Goal: Navigation & Orientation: Find specific page/section

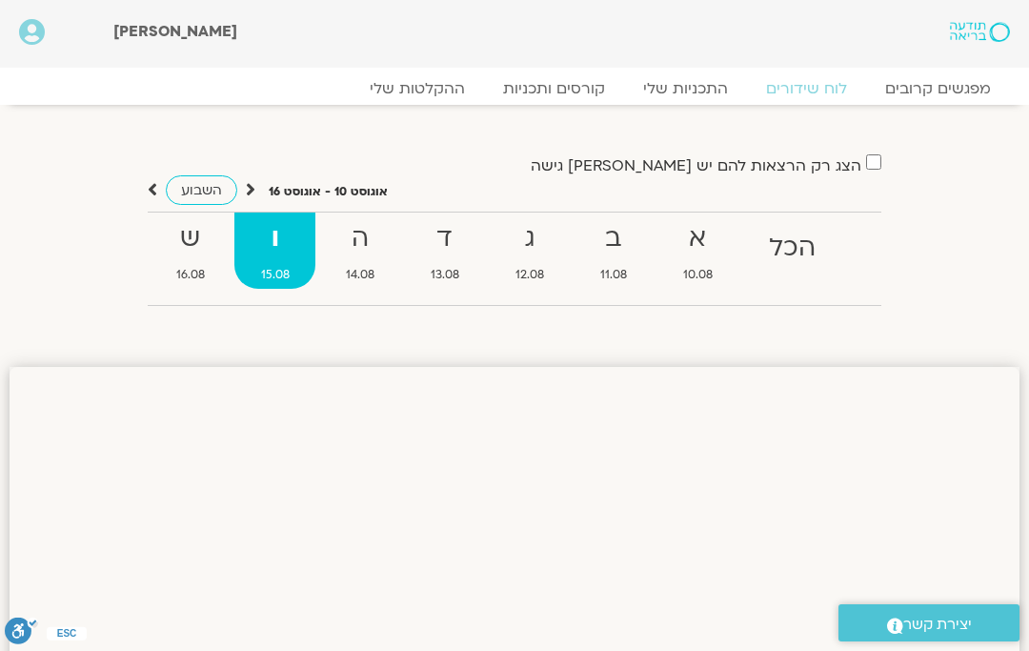
click at [414, 84] on link "ההקלטות שלי" at bounding box center [417, 88] width 133 height 19
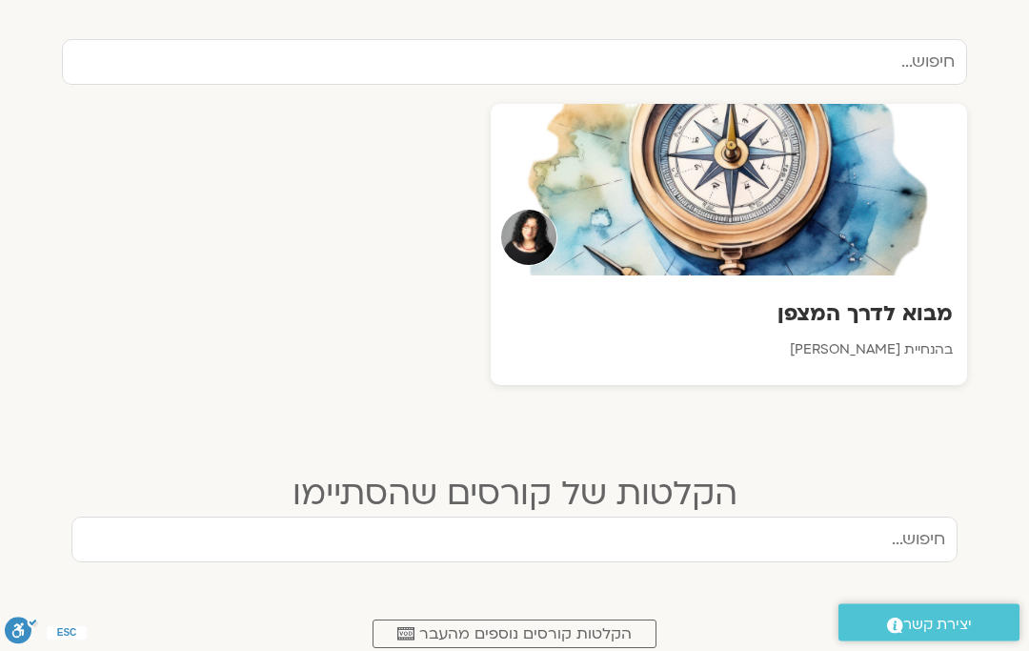
scroll to position [648, 0]
click at [935, 291] on div "מבוא לדרך המצפן בהנחיית [PERSON_NAME]" at bounding box center [729, 330] width 476 height 110
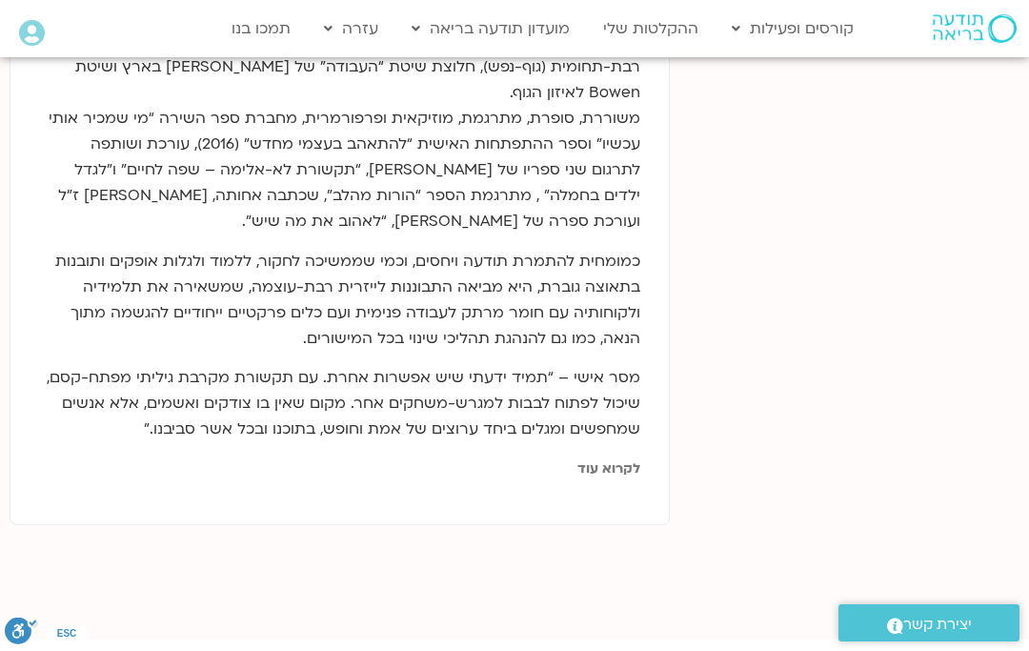
scroll to position [1074, 0]
click at [601, 460] on link "לקרוא עוד" at bounding box center [608, 469] width 63 height 18
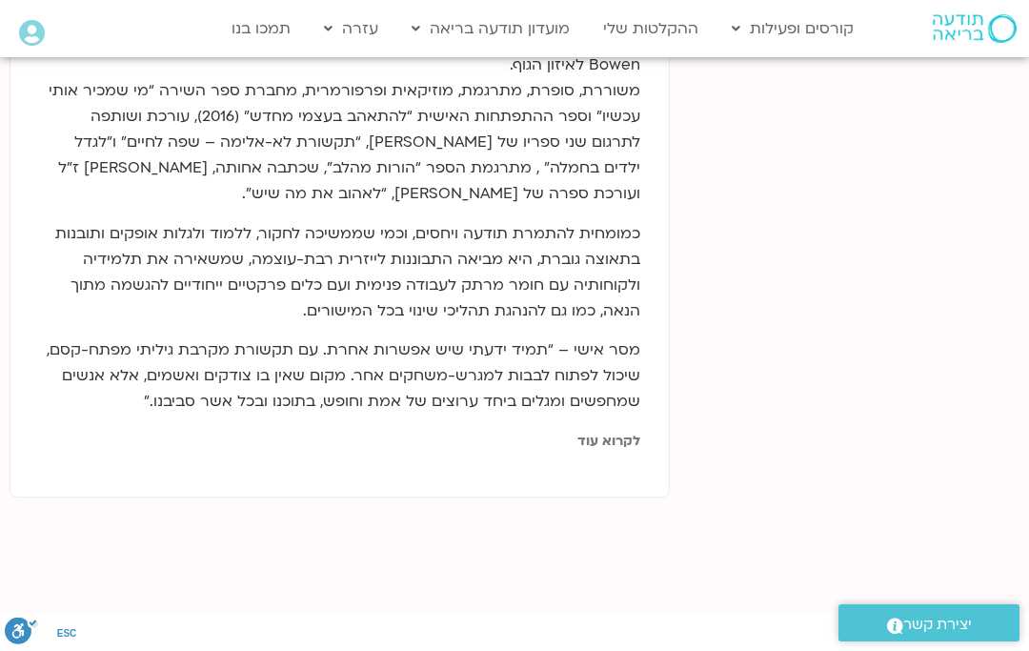
scroll to position [1103, 0]
click at [595, 431] on link "לקרוא עוד" at bounding box center [608, 440] width 63 height 18
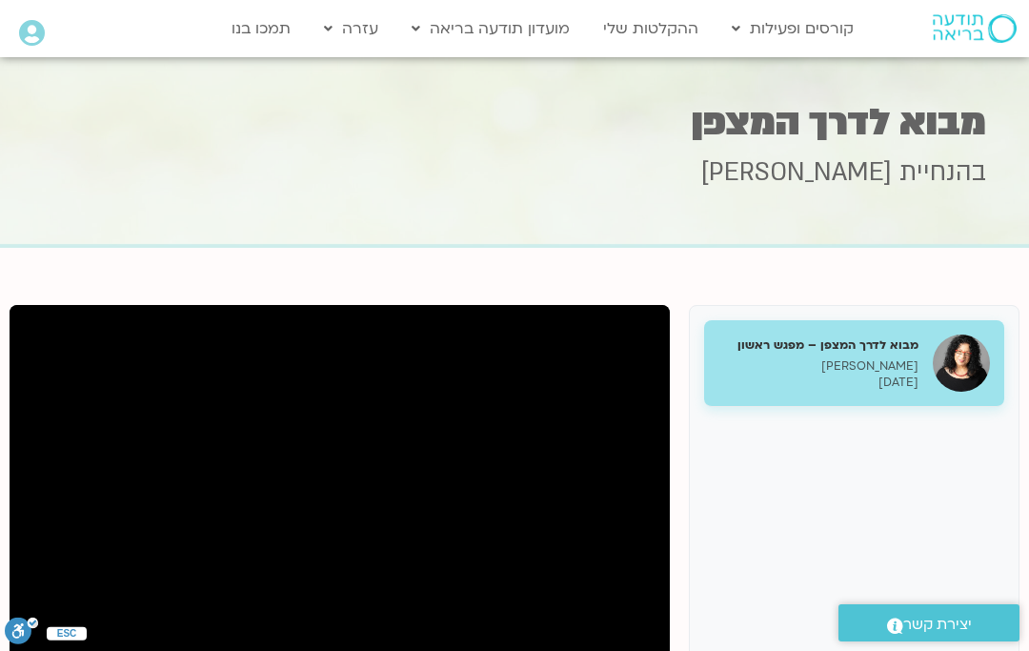
scroll to position [3, 0]
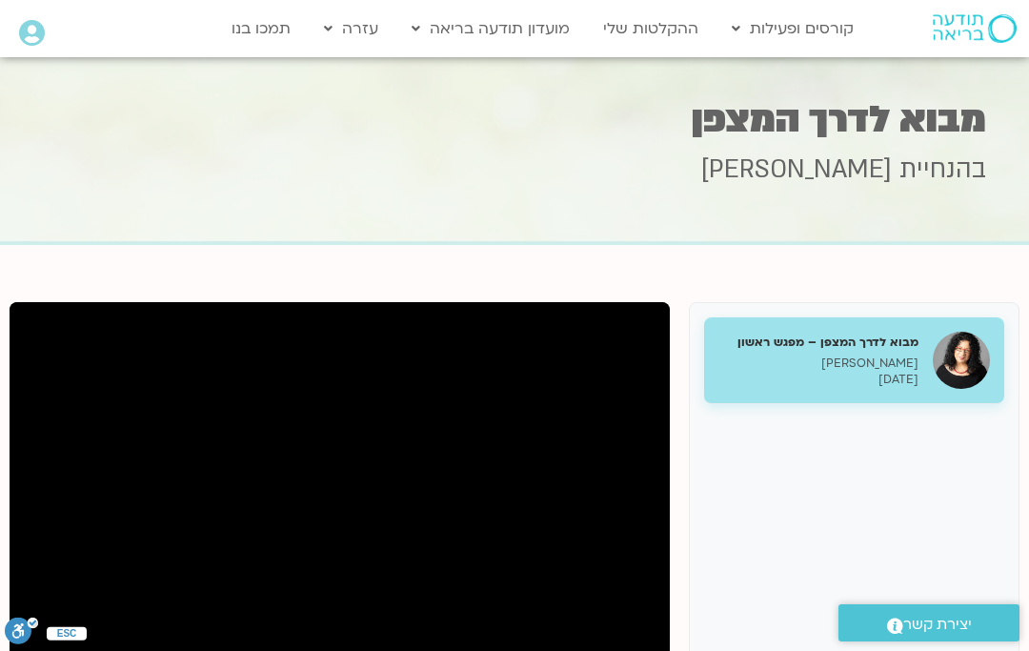
click at [766, 146] on link "קורסים" at bounding box center [827, 158] width 210 height 44
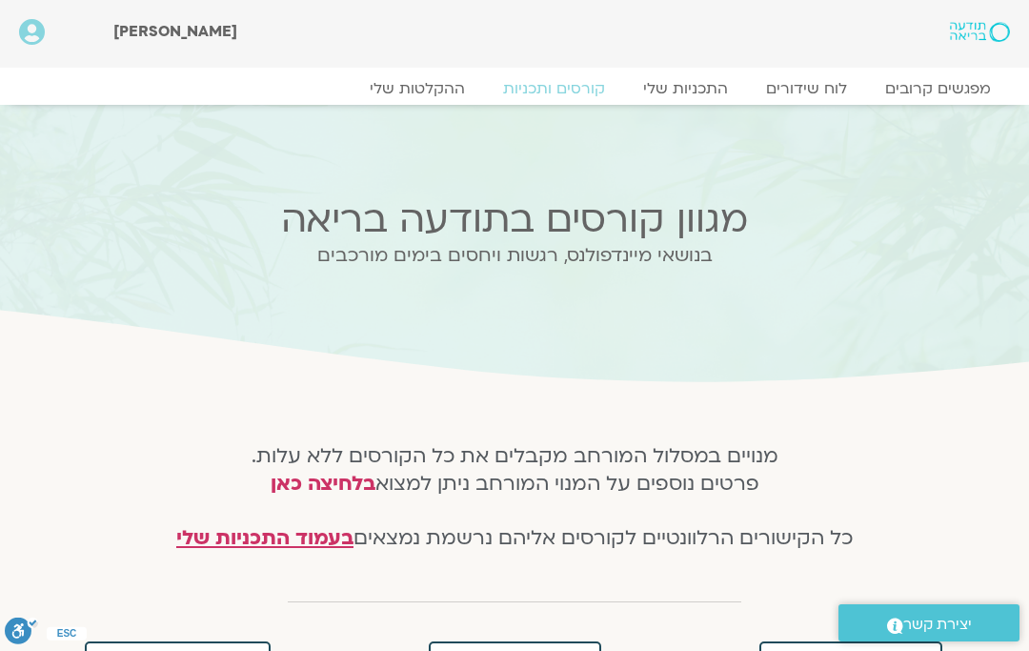
click at [677, 95] on link "התכניות שלי" at bounding box center [685, 88] width 123 height 19
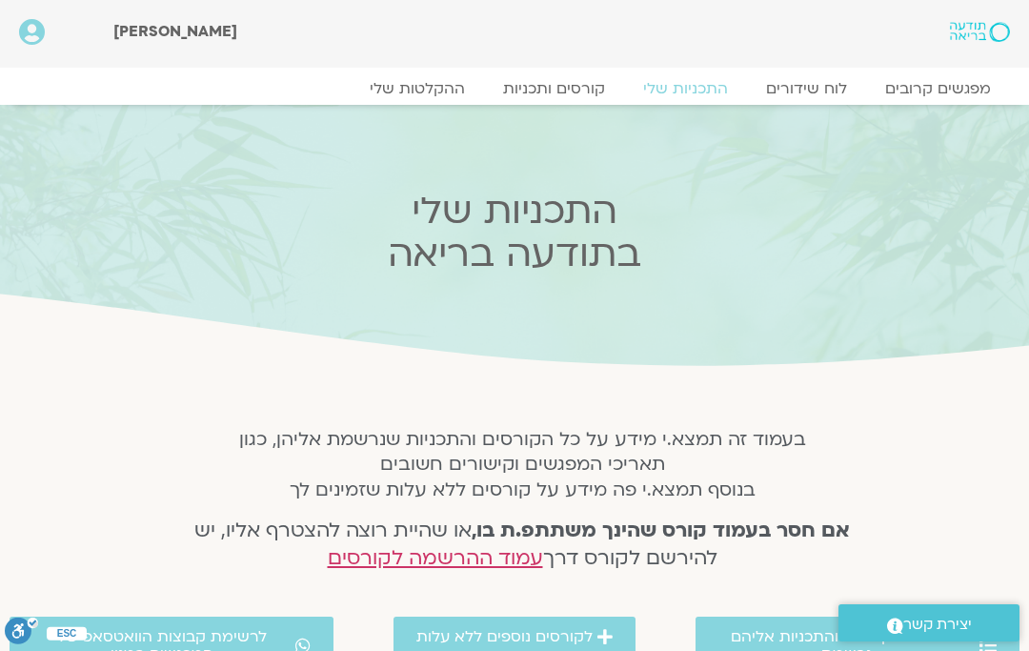
click at [395, 85] on link "ההקלטות שלי" at bounding box center [417, 88] width 133 height 19
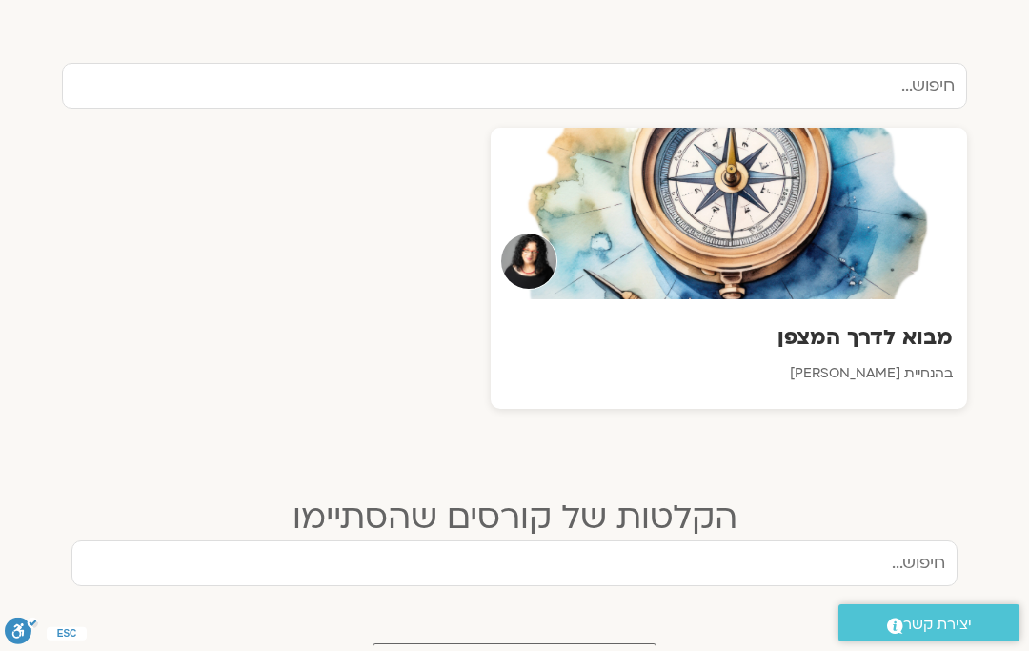
scroll to position [616, 0]
